Goal: Task Accomplishment & Management: Complete application form

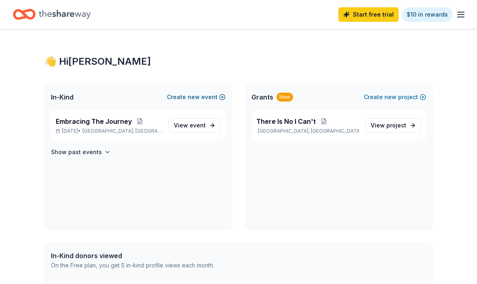
click at [195, 95] on span "new" at bounding box center [194, 97] width 12 height 10
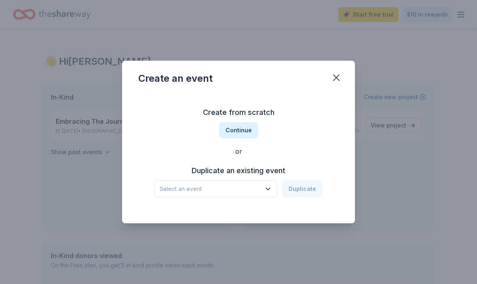
click at [240, 155] on div "or" at bounding box center [238, 151] width 200 height 10
click at [238, 157] on div "Create from scratch Continue or Duplicate an existing event Select an event Dup…" at bounding box center [238, 151] width 200 height 117
click at [239, 156] on div "or" at bounding box center [238, 151] width 200 height 10
click at [262, 213] on div "Create from scratch Continue or Duplicate an existing event Select an event Dup…" at bounding box center [238, 158] width 233 height 130
click at [269, 216] on div "Create from scratch Continue or Duplicate an existing event Select an event Dup…" at bounding box center [238, 158] width 233 height 130
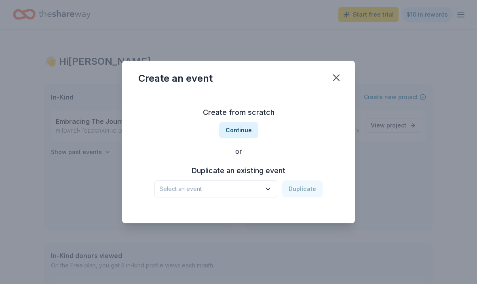
click at [238, 158] on div "Create from scratch Continue or Duplicate an existing event Select an event Dup…" at bounding box center [238, 151] width 200 height 117
click at [235, 161] on div "Create from scratch Continue or Duplicate an existing event Select an event Dup…" at bounding box center [238, 151] width 200 height 117
click at [236, 155] on div "or" at bounding box center [238, 151] width 200 height 10
click at [245, 160] on div "Create from scratch Continue or Duplicate an existing event Select an event Dup…" at bounding box center [238, 151] width 200 height 117
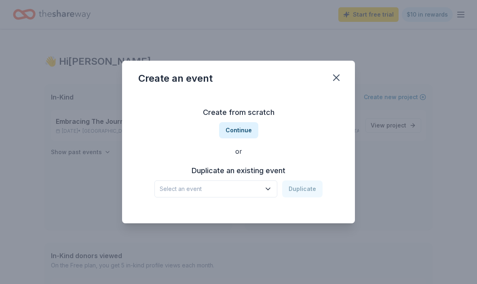
click at [243, 160] on div "Create from scratch Continue or Duplicate an existing event Select an event Dup…" at bounding box center [238, 151] width 200 height 117
click at [243, 159] on div "Create from scratch Continue or Duplicate an existing event Select an event Dup…" at bounding box center [238, 151] width 200 height 117
click at [243, 150] on div "or" at bounding box center [238, 151] width 200 height 10
click at [238, 158] on div "Create from scratch Continue or Duplicate an existing event Select an event Dup…" at bounding box center [238, 151] width 200 height 117
click at [334, 106] on h3 "Create from scratch" at bounding box center [238, 112] width 200 height 13
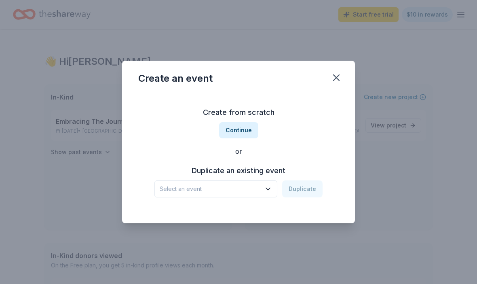
click at [335, 104] on div "Create from scratch Continue or Duplicate an existing event Select an event Dup…" at bounding box center [238, 151] width 200 height 117
click at [331, 104] on div "Create from scratch Continue or Duplicate an existing event Select an event Dup…" at bounding box center [238, 151] width 200 height 117
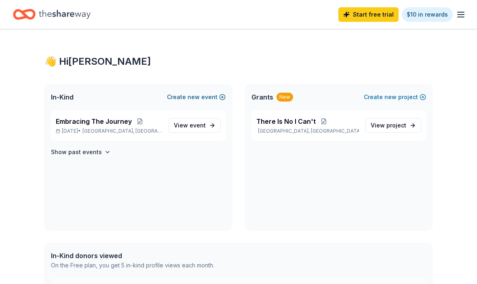
click at [210, 97] on button "Create new event" at bounding box center [196, 97] width 59 height 10
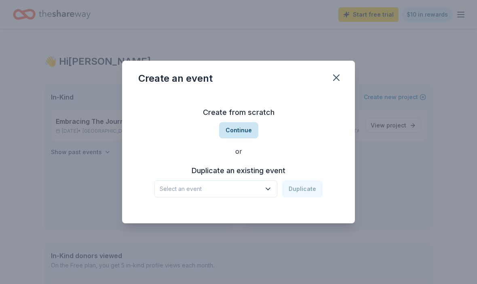
click at [231, 138] on button "Continue" at bounding box center [238, 130] width 39 height 16
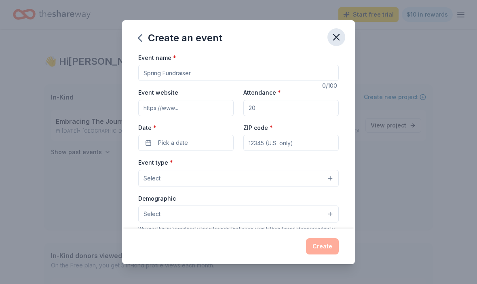
click at [339, 35] on icon "button" at bounding box center [336, 37] width 6 height 6
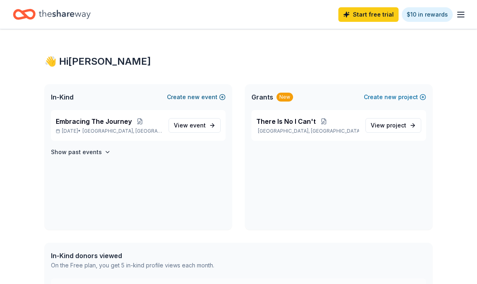
click at [200, 97] on span "new" at bounding box center [194, 97] width 12 height 10
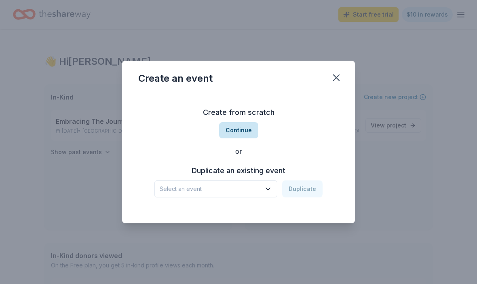
click at [242, 134] on button "Continue" at bounding box center [238, 130] width 39 height 16
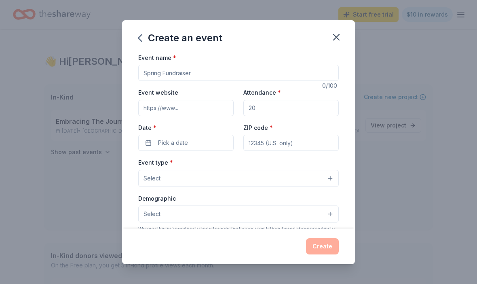
click at [205, 74] on input "Event name *" at bounding box center [238, 73] width 200 height 16
type input "1"
type input "]"
type input "\"
type input "A Night To Shine"
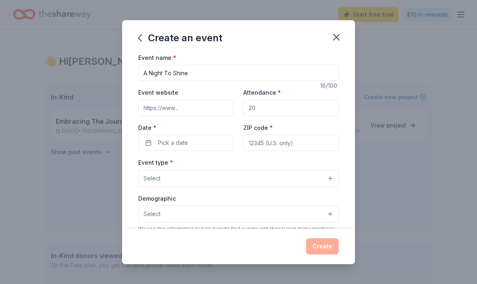
click at [202, 108] on input "Event website" at bounding box center [185, 108] width 95 height 16
type input "www.1mind1change.org"
click at [296, 107] on input "Attendance *" at bounding box center [290, 108] width 95 height 16
type input "7"
type input "150"
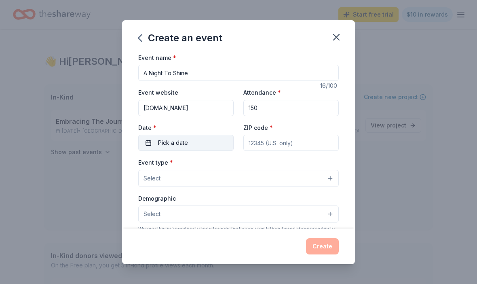
click at [150, 143] on button "Pick a date" at bounding box center [185, 143] width 95 height 16
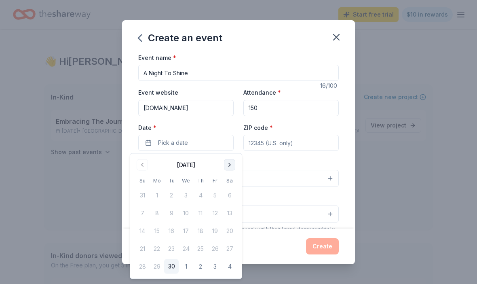
click at [225, 166] on button "Go to next month" at bounding box center [229, 164] width 11 height 11
click at [225, 165] on button "Go to next month" at bounding box center [229, 164] width 11 height 11
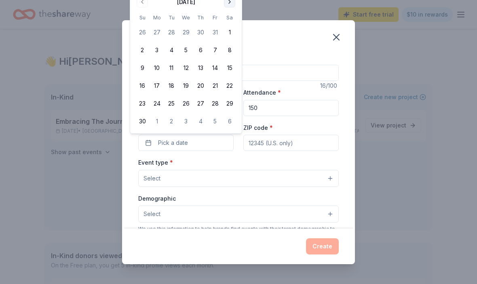
click at [231, 4] on button "Go to next month" at bounding box center [229, 1] width 11 height 11
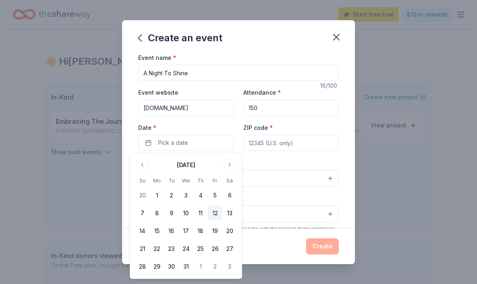
click at [214, 216] on button "12" at bounding box center [215, 213] width 15 height 15
click at [218, 210] on button "12" at bounding box center [215, 213] width 15 height 15
click at [218, 214] on button "12" at bounding box center [215, 213] width 15 height 15
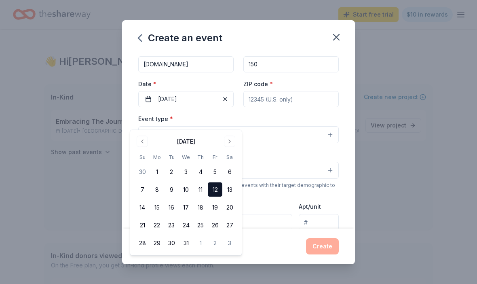
scroll to position [49, 0]
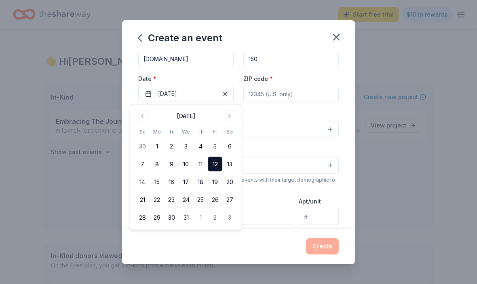
click at [310, 112] on div "Event type * Select" at bounding box center [238, 123] width 200 height 30
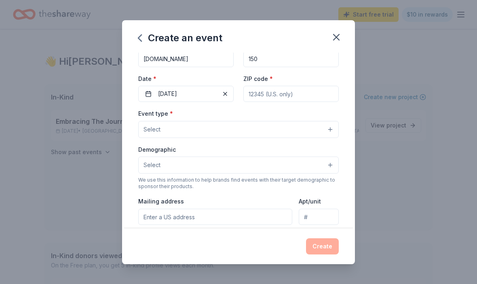
click at [282, 98] on input "ZIP code *" at bounding box center [290, 94] width 95 height 16
type input "33054"
click at [274, 125] on button "Select" at bounding box center [238, 129] width 200 height 17
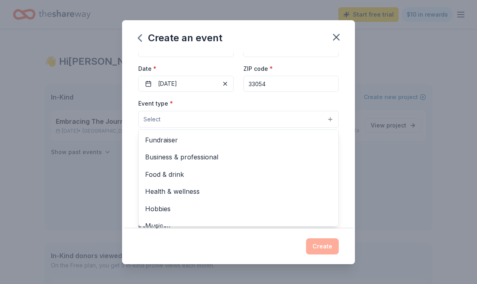
scroll to position [0, 0]
click at [198, 192] on span "Health & wellness" at bounding box center [238, 191] width 187 height 11
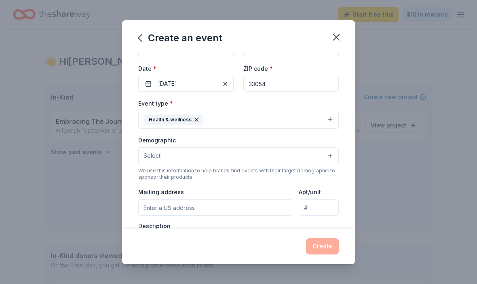
click at [283, 156] on button "Select" at bounding box center [238, 155] width 200 height 17
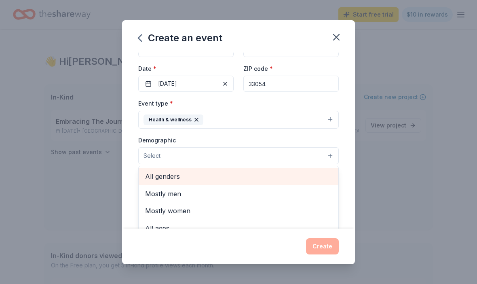
click at [180, 175] on span "All genders" at bounding box center [238, 176] width 187 height 11
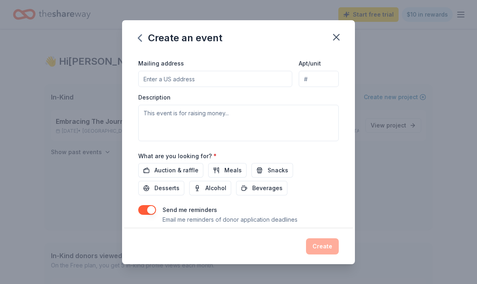
scroll to position [188, 0]
click at [231, 170] on span "Meals" at bounding box center [232, 171] width 17 height 10
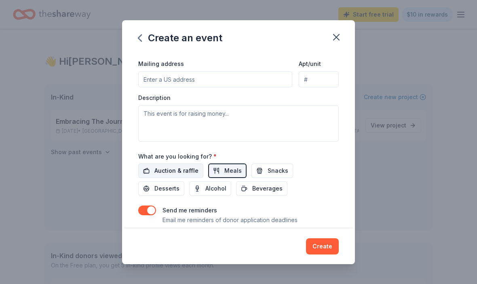
click at [186, 169] on span "Auction & raffle" at bounding box center [176, 171] width 44 height 10
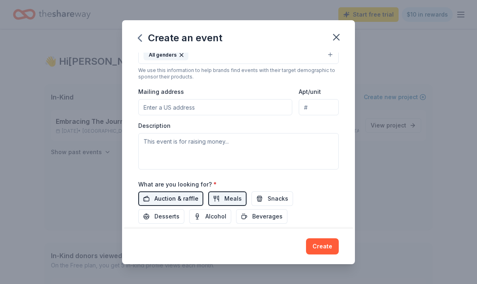
scroll to position [153, 0]
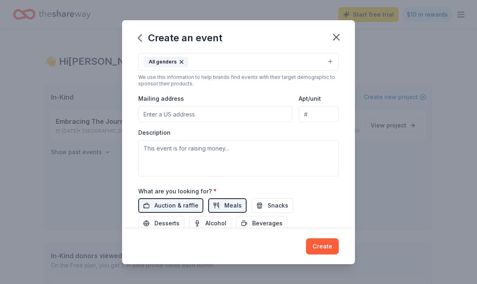
click at [199, 117] on input "Mailing address" at bounding box center [215, 114] width 154 height 16
type input "16700 NE 21st Ave"
type input "Apt 9"
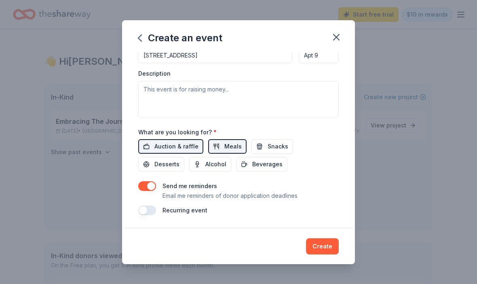
scroll to position [213, 0]
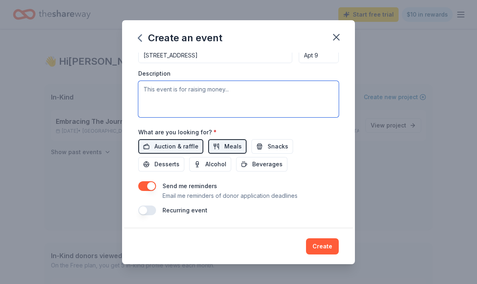
click at [147, 89] on textarea at bounding box center [238, 99] width 200 height 36
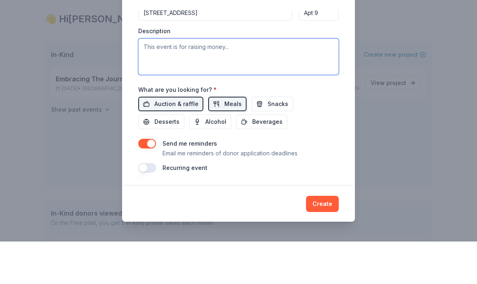
click at [150, 81] on textarea at bounding box center [238, 99] width 200 height 36
paste textarea "“A Night to Shine” is a prom designed specifically for Autistic and disabled te…"
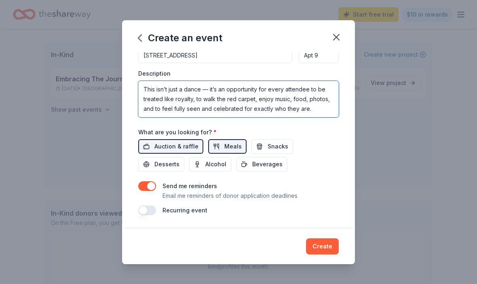
scroll to position [42, 0]
type textarea "“A Night to Shine” is a prom designed specifically for Autistic and disabled te…"
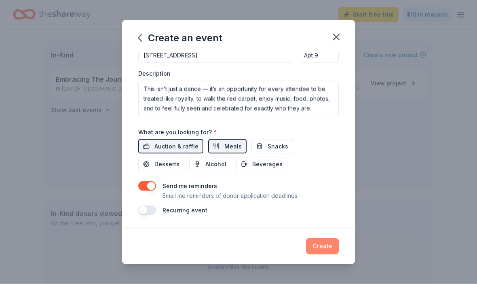
click at [321, 247] on button "Create" at bounding box center [322, 246] width 33 height 16
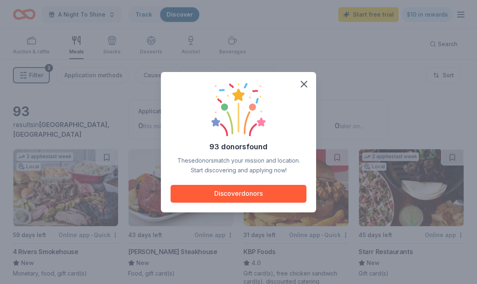
click at [244, 237] on div "93 donors found These donors match your mission and location. Start discovering…" at bounding box center [238, 142] width 477 height 284
click at [253, 237] on div "93 donors found These donors match your mission and location. Start discovering…" at bounding box center [238, 142] width 477 height 284
click at [266, 238] on div "93 donors found These donors match your mission and location. Start discovering…" at bounding box center [238, 142] width 477 height 284
click at [304, 126] on div "93 donors found These donors match your mission and location. Start discovering…" at bounding box center [239, 128] width 136 height 93
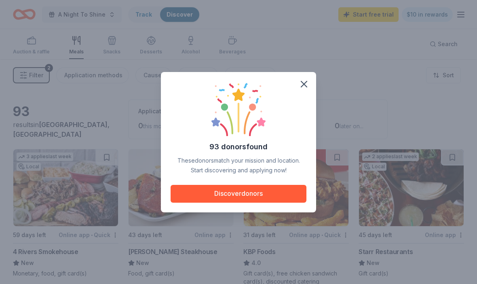
click at [304, 126] on div "93 donors found These donors match your mission and location. Start discovering…" at bounding box center [239, 128] width 136 height 93
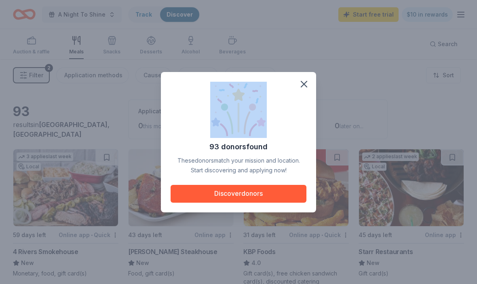
click at [304, 126] on div "93 donors found These donors match your mission and location. Start discovering…" at bounding box center [239, 128] width 136 height 93
